Goal: Task Accomplishment & Management: Use online tool/utility

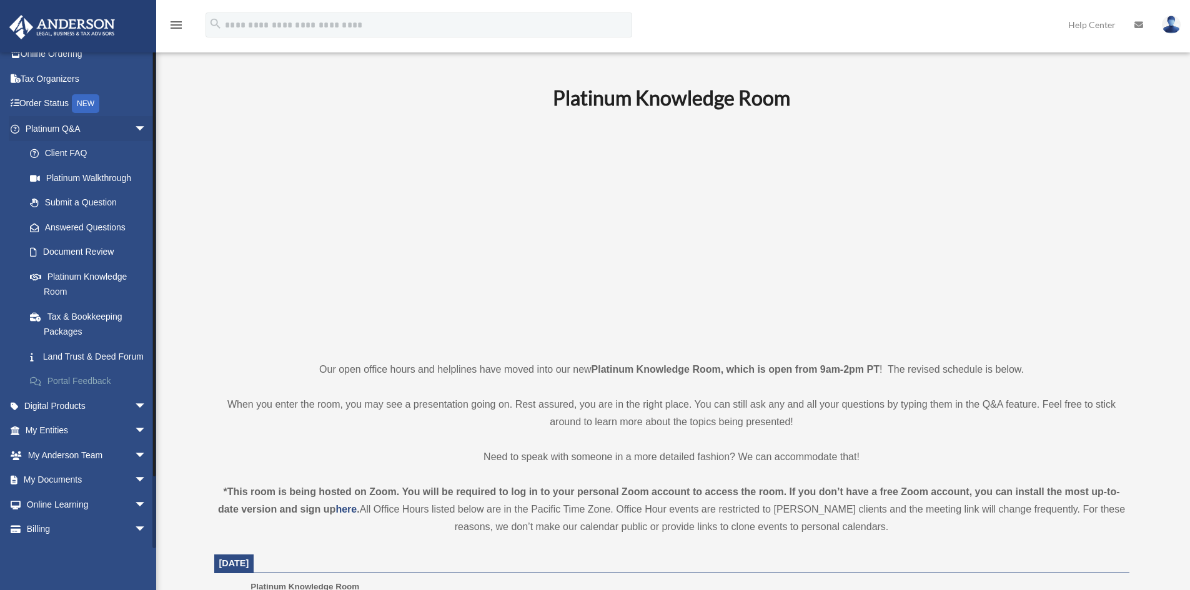
scroll to position [74, 0]
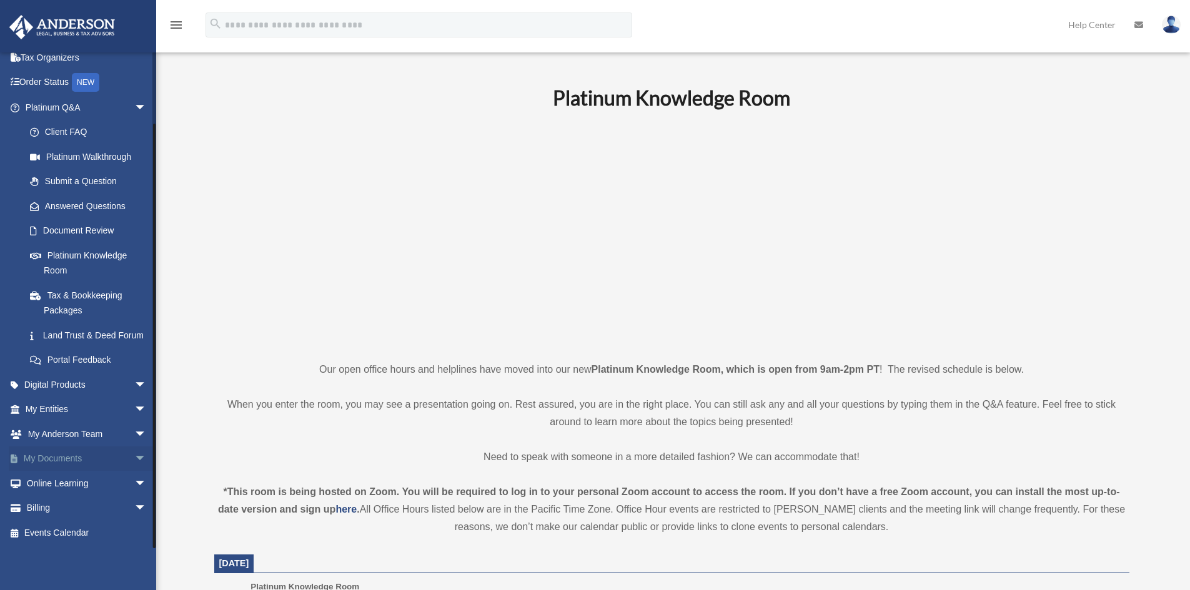
click at [134, 456] on span "arrow_drop_down" at bounding box center [146, 460] width 25 height 26
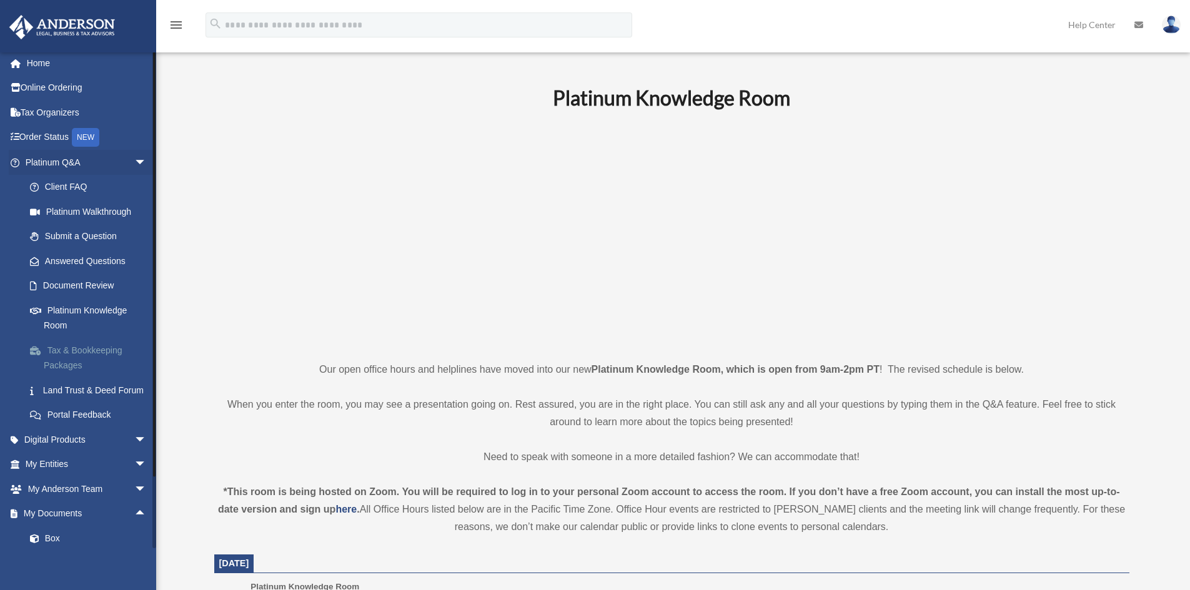
scroll to position [0, 0]
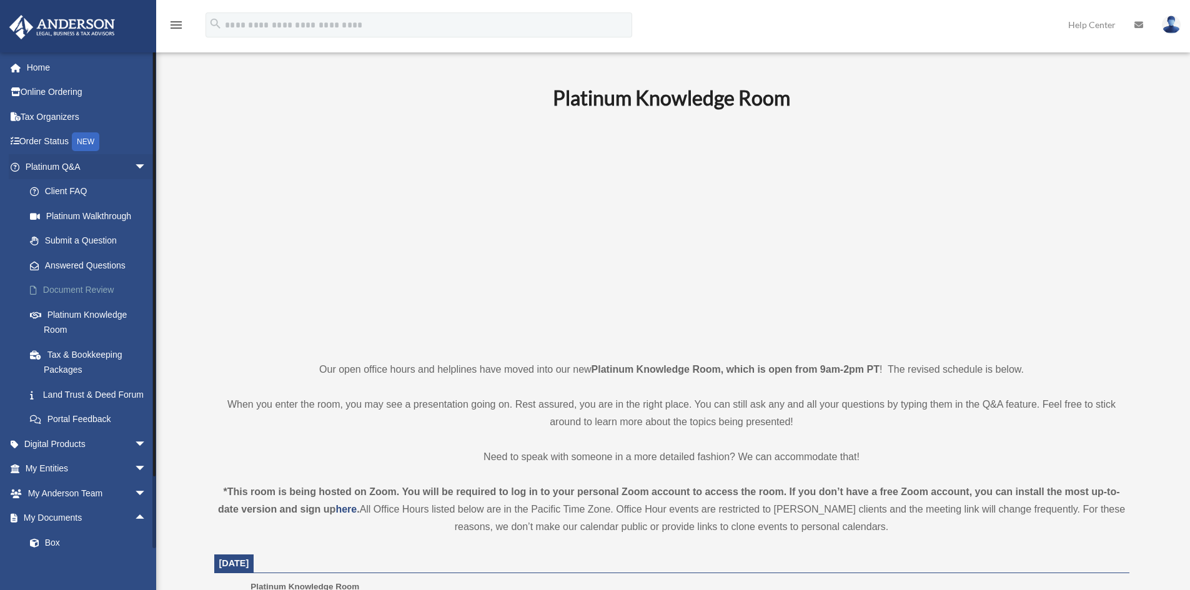
click at [90, 284] on link "Document Review" at bounding box center [91, 290] width 148 height 25
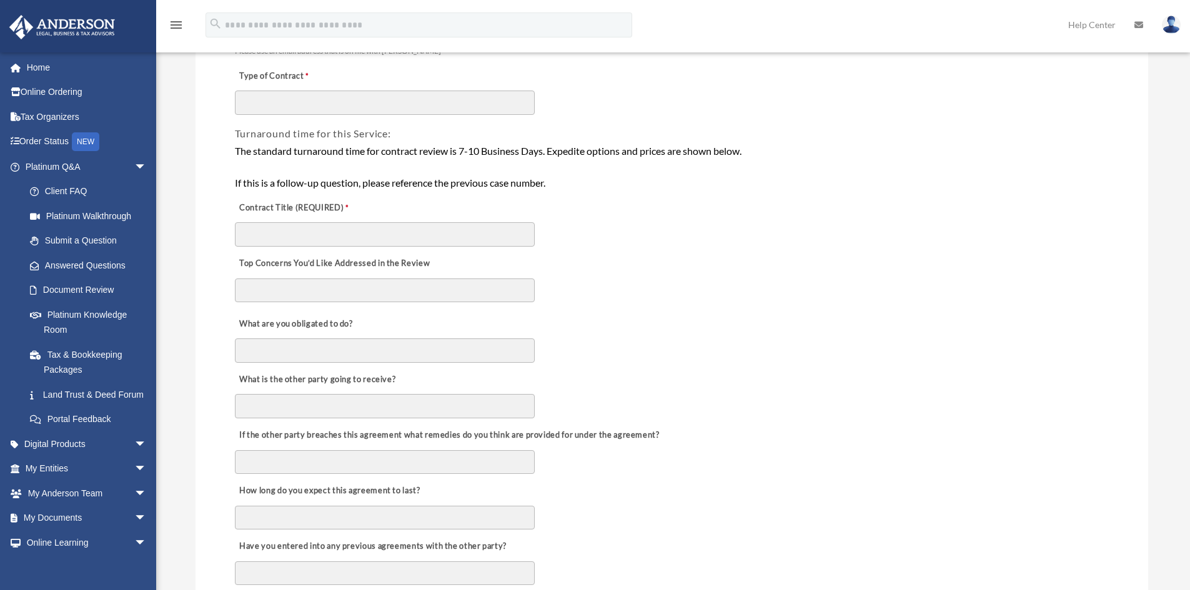
scroll to position [125, 0]
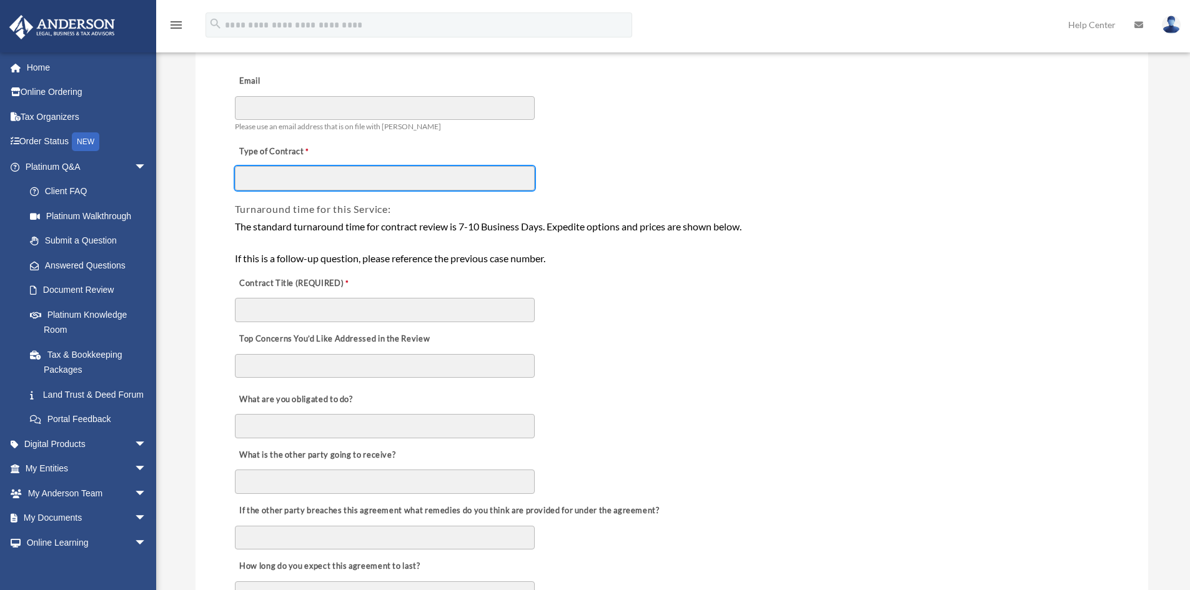
click at [344, 190] on input "Type of Contract" at bounding box center [385, 178] width 300 height 24
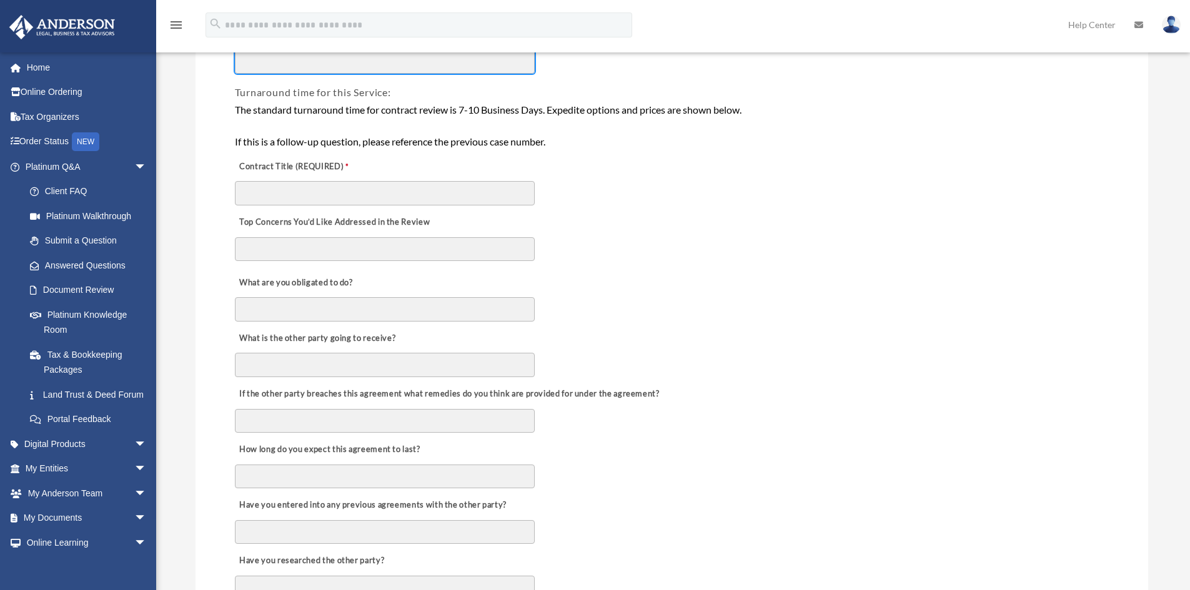
scroll to position [312, 0]
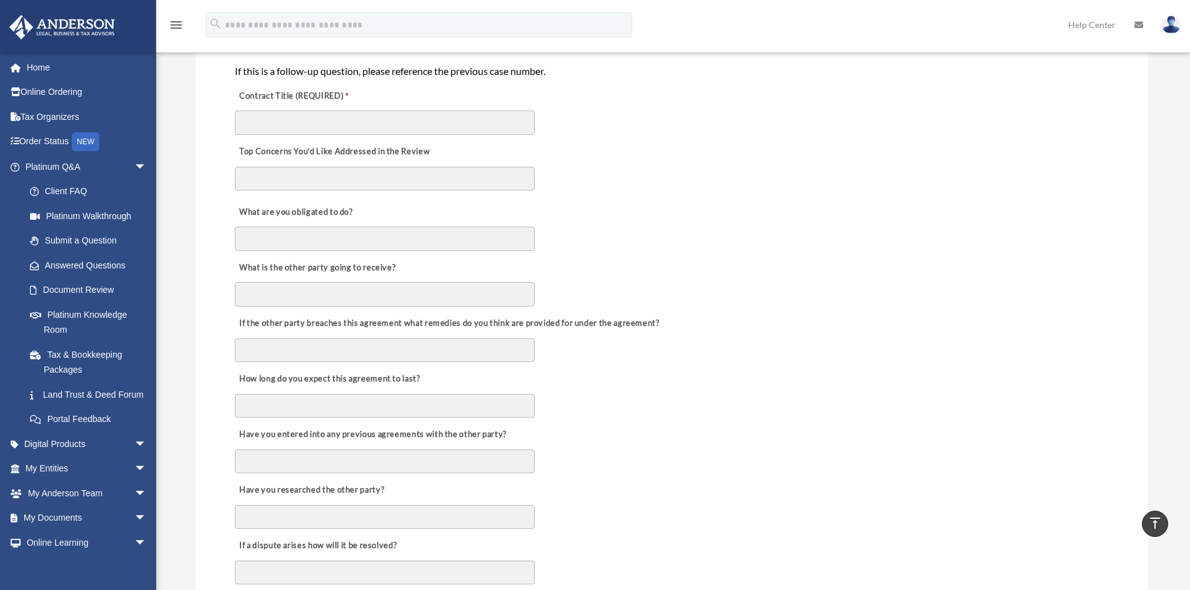
click at [582, 308] on div "If the other party breaches this agreement what remedies do you think are provi…" at bounding box center [672, 336] width 877 height 56
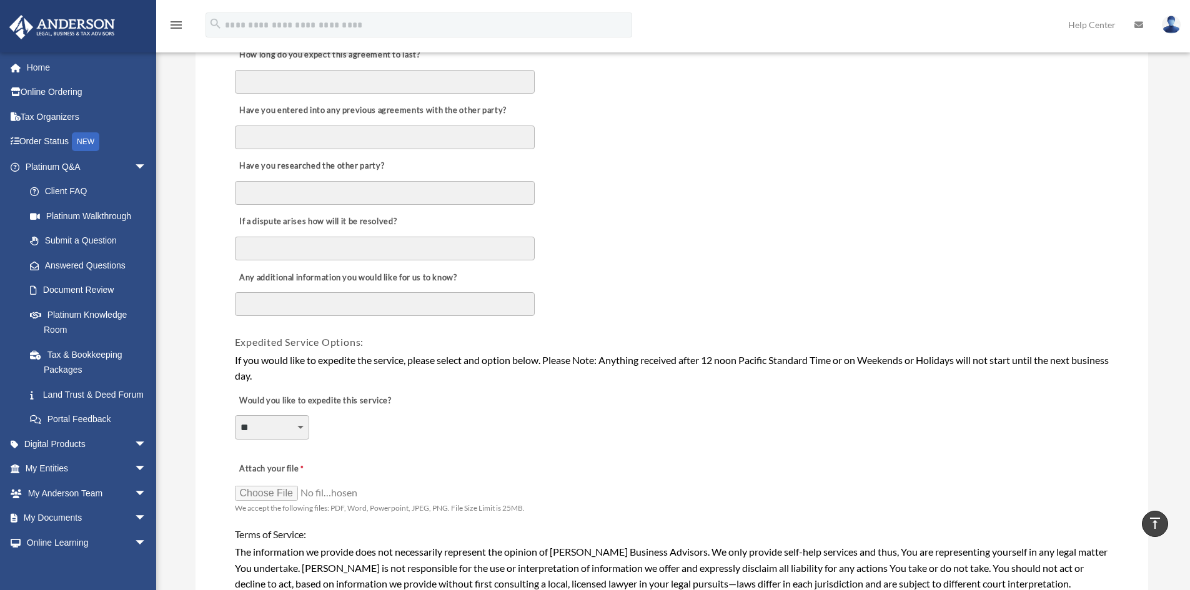
scroll to position [812, 0]
